Goal: Task Accomplishment & Management: Manage account settings

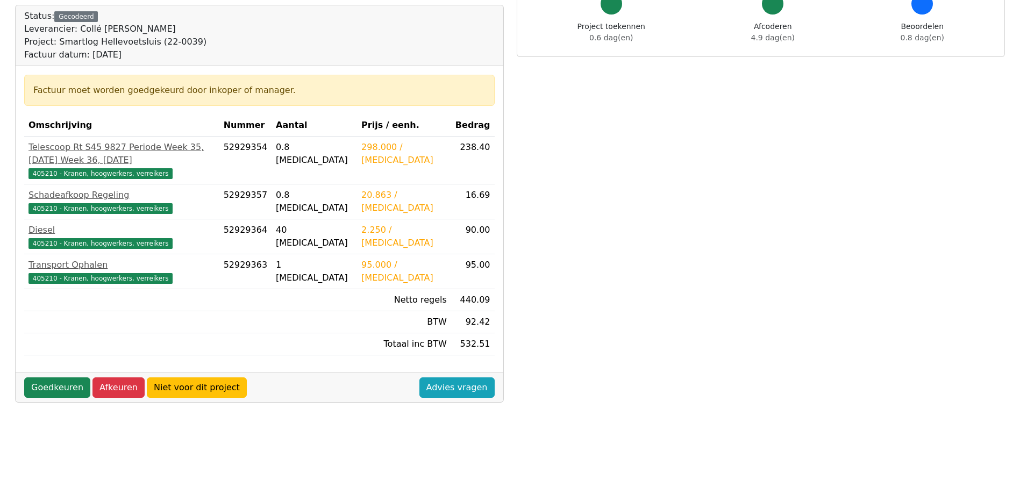
scroll to position [108, 0]
click at [53, 397] on link "Goedkeuren" at bounding box center [57, 387] width 66 height 20
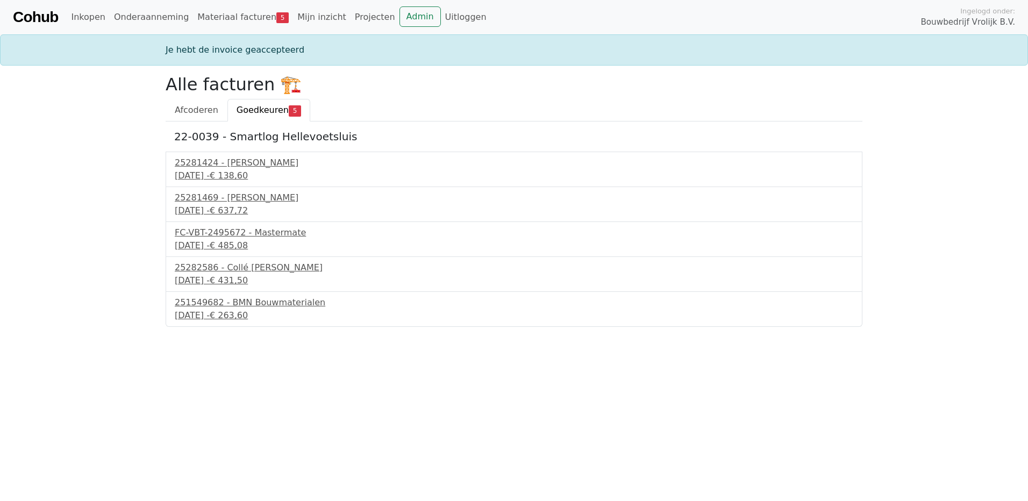
click at [242, 156] on div "25281424 - Collé Sittard Verhuur 2 september 2025 - € 138,60" at bounding box center [514, 169] width 697 height 35
click at [240, 162] on div "25281424 - Collé Sittard Verhuur" at bounding box center [514, 162] width 678 height 13
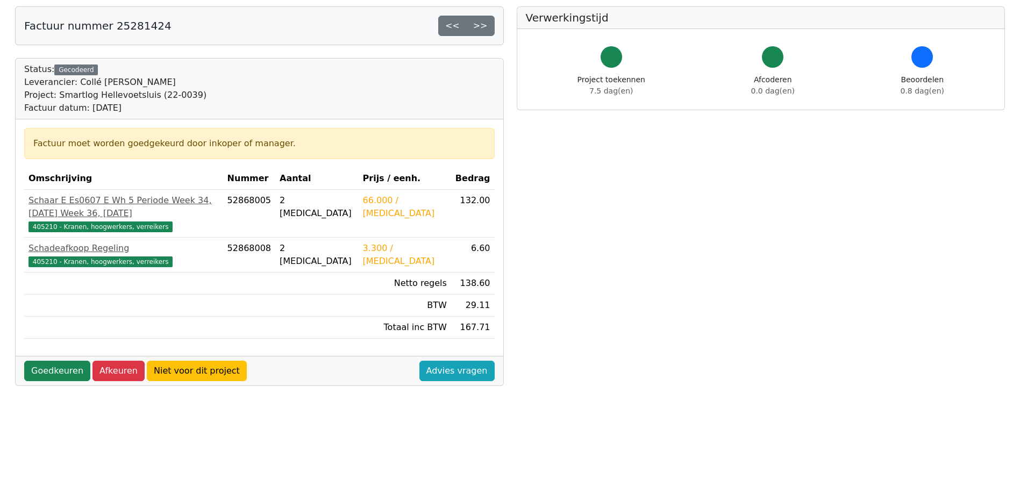
scroll to position [108, 0]
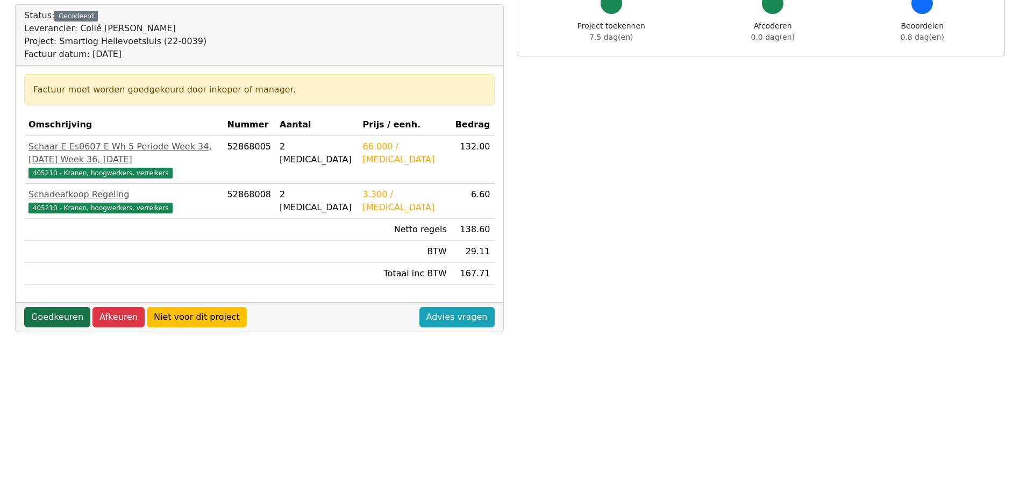
click at [55, 323] on link "Goedkeuren" at bounding box center [57, 317] width 66 height 20
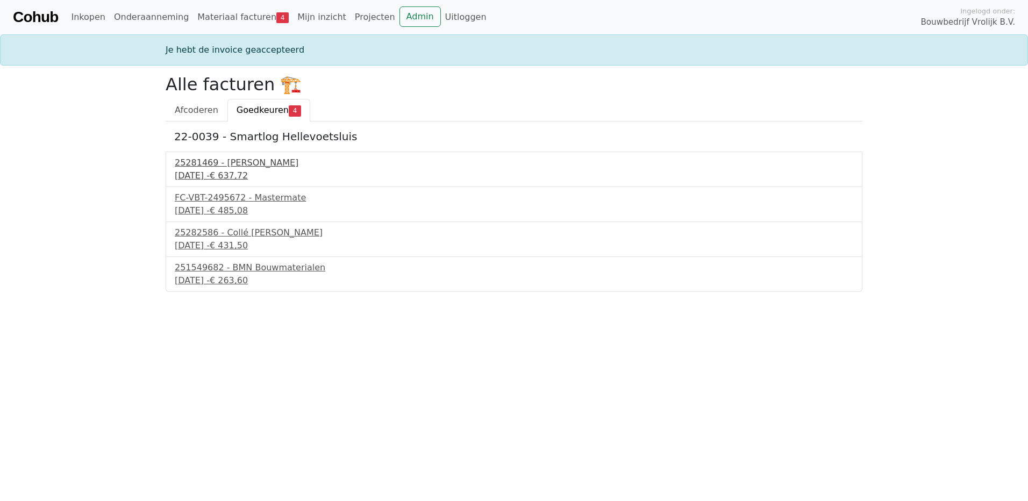
click at [181, 169] on div "25281469 - Collé Sittard Verhuur" at bounding box center [514, 162] width 678 height 13
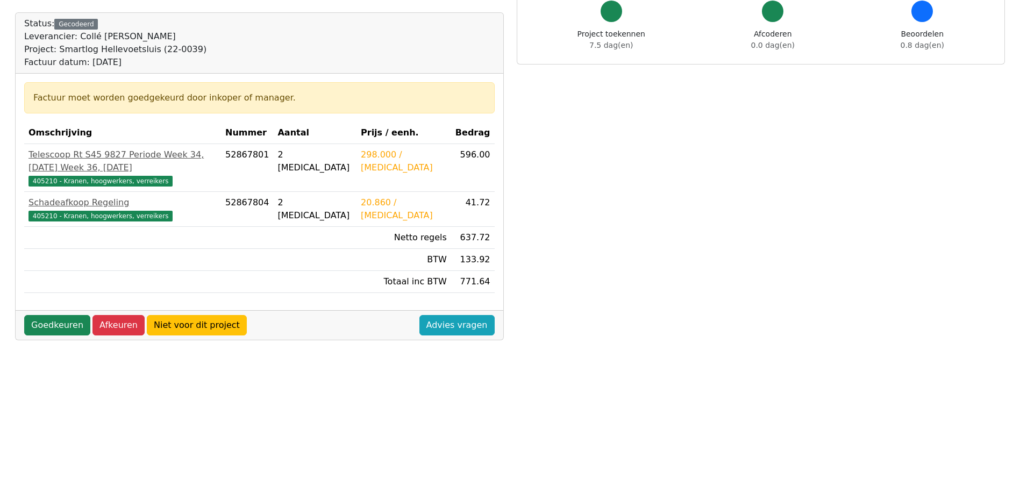
scroll to position [108, 0]
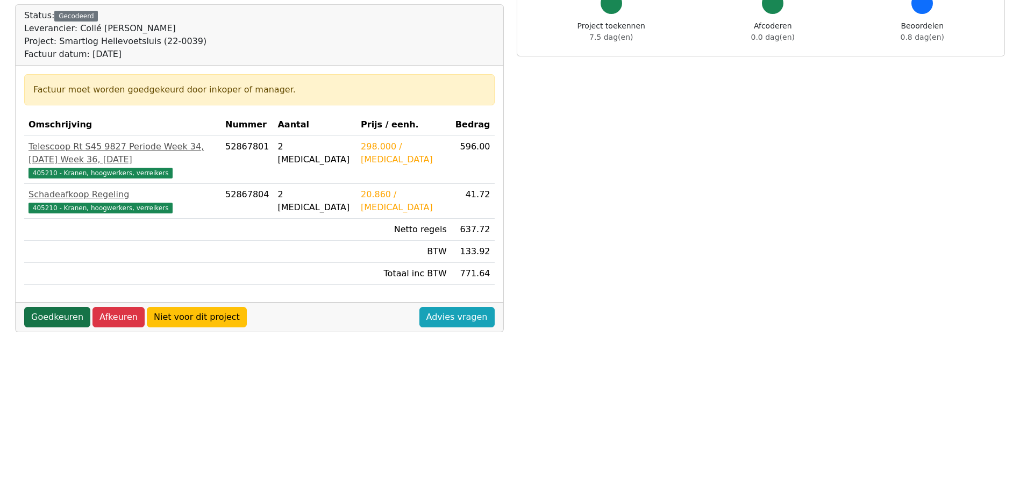
click at [51, 307] on link "Goedkeuren" at bounding box center [57, 317] width 66 height 20
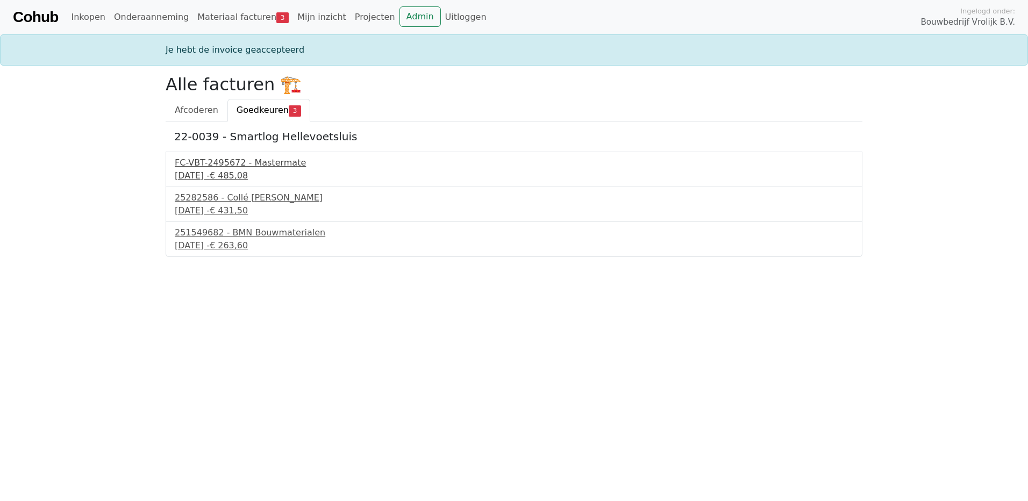
click at [245, 173] on div "3 september 2025 - € 485,08" at bounding box center [514, 175] width 678 height 13
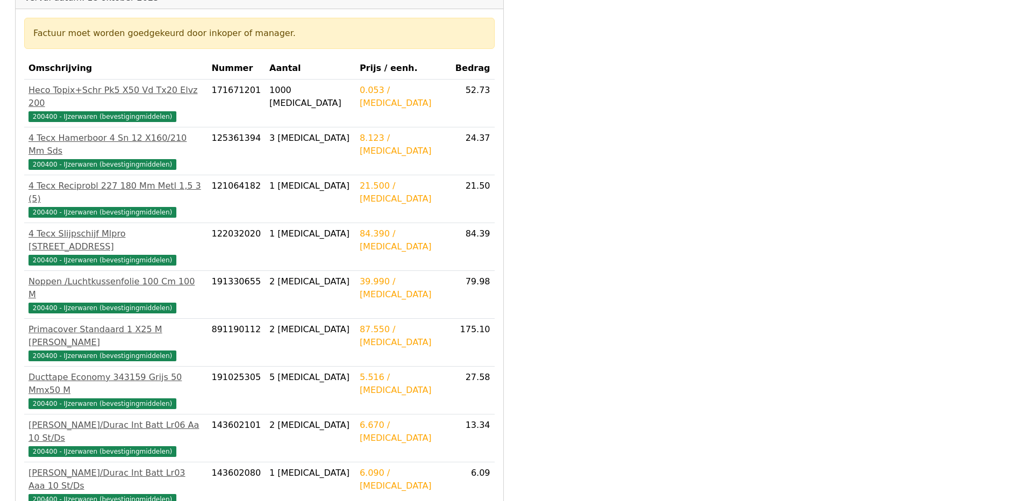
scroll to position [215, 0]
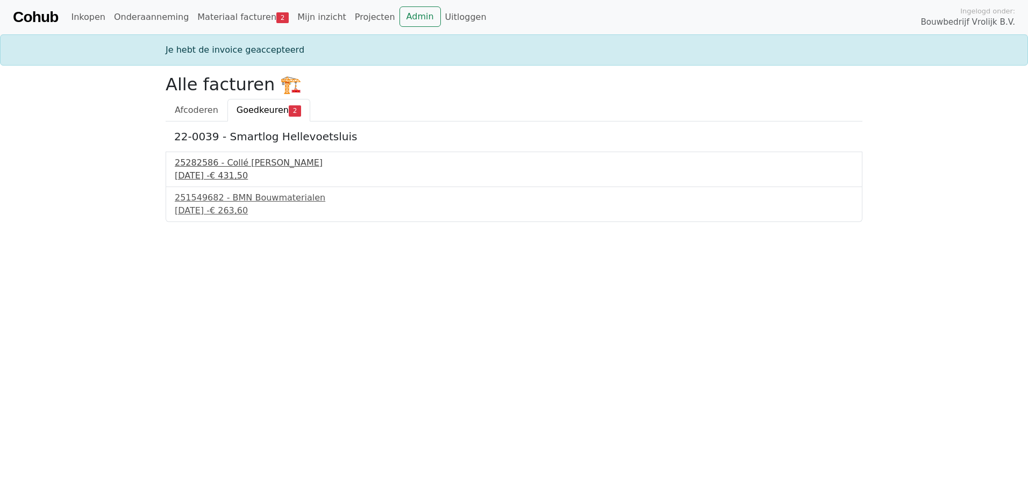
click at [224, 172] on div "4 september 2025 - € 431,50" at bounding box center [514, 175] width 678 height 13
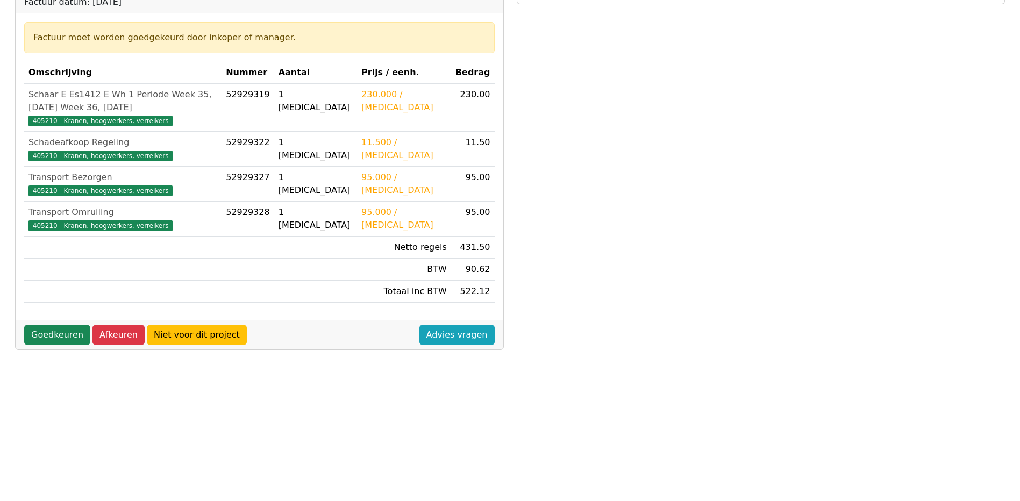
scroll to position [161, 0]
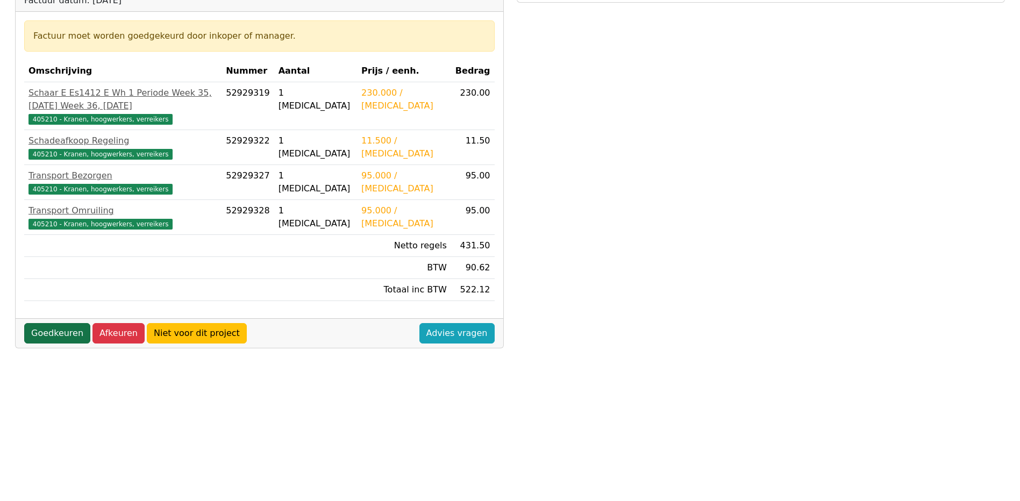
click at [56, 343] on link "Goedkeuren" at bounding box center [57, 333] width 66 height 20
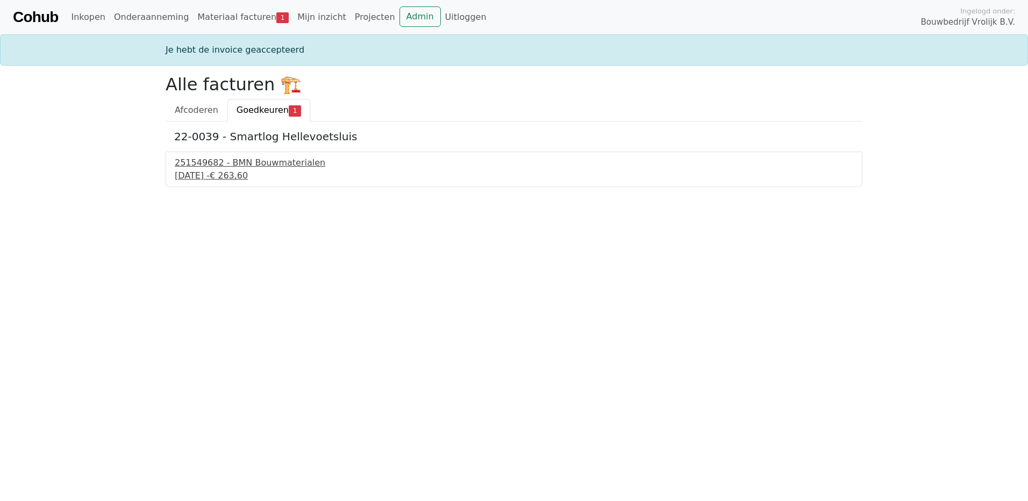
click at [237, 166] on div "251549682 - BMN Bouwmaterialen" at bounding box center [514, 162] width 678 height 13
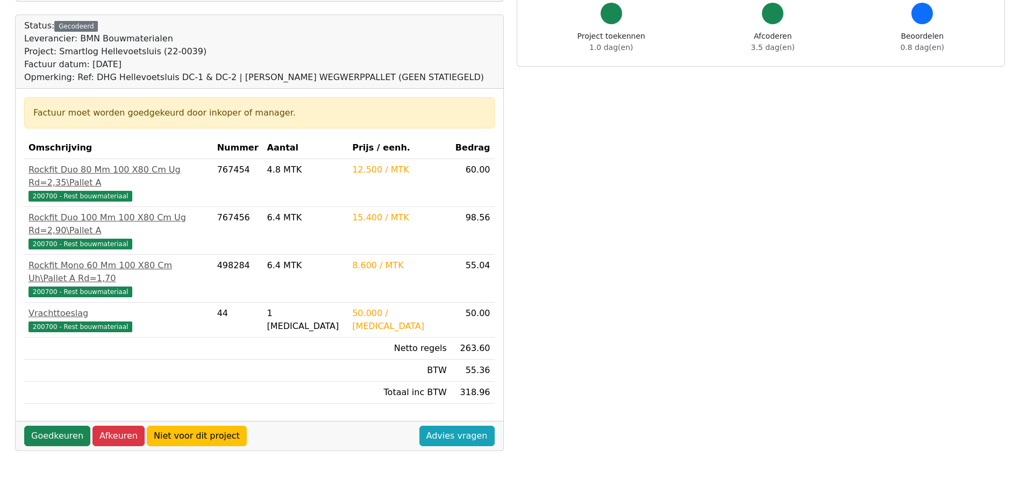
scroll to position [161, 0]
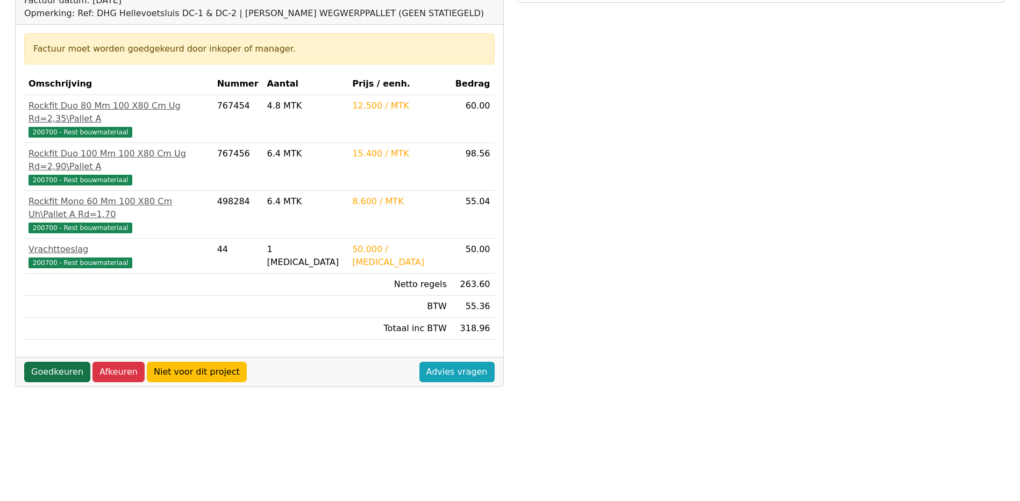
click at [52, 362] on link "Goedkeuren" at bounding box center [57, 372] width 66 height 20
